Goal: Navigation & Orientation: Find specific page/section

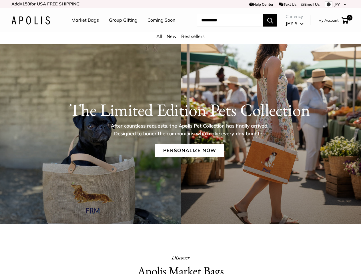
click at [180, 137] on p "After countless requests, the Apolis Pet Collection has finally arrived. Design…" at bounding box center [189, 129] width 177 height 15
click at [180, 4] on td "Help Center Text Us Email Us *** *** *** *** *** *** *** *** *** *** *** JPY US…" at bounding box center [250, 4] width 200 height 8
click at [180, 29] on nav "Market Bags Group Gifting Coming Soon" at bounding box center [128, 20] width 137 height 18
click at [122, 29] on ul "Market Bags Group Gifting Coming Soon" at bounding box center [128, 20] width 114 height 18
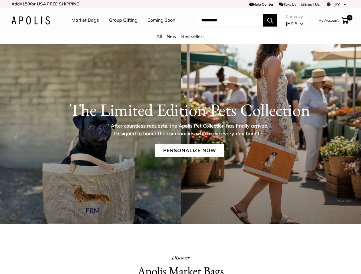
click at [223, 27] on input "Search..." at bounding box center [230, 20] width 66 height 13
click at [180, 137] on p "After countless requests, the Apolis Pet Collection has finally arrived. Design…" at bounding box center [189, 129] width 177 height 15
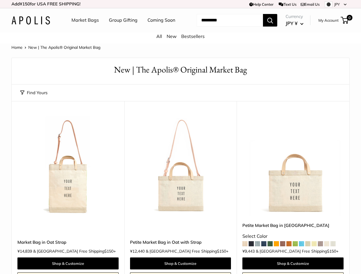
click at [180, 4] on td "Help Center Text Us Email Us *** *** *** *** *** *** *** *** *** *** *** JPY US…" at bounding box center [250, 4] width 200 height 8
click at [180, 29] on nav "Market Bags Group Gifting Coming Soon" at bounding box center [128, 20] width 137 height 18
click at [122, 29] on ul "Market Bags Group Gifting Coming Soon" at bounding box center [128, 20] width 114 height 18
click at [223, 27] on input "Search..." at bounding box center [230, 20] width 66 height 13
click at [34, 97] on button "Find Yours" at bounding box center [33, 93] width 27 height 8
